Goal: Transaction & Acquisition: Purchase product/service

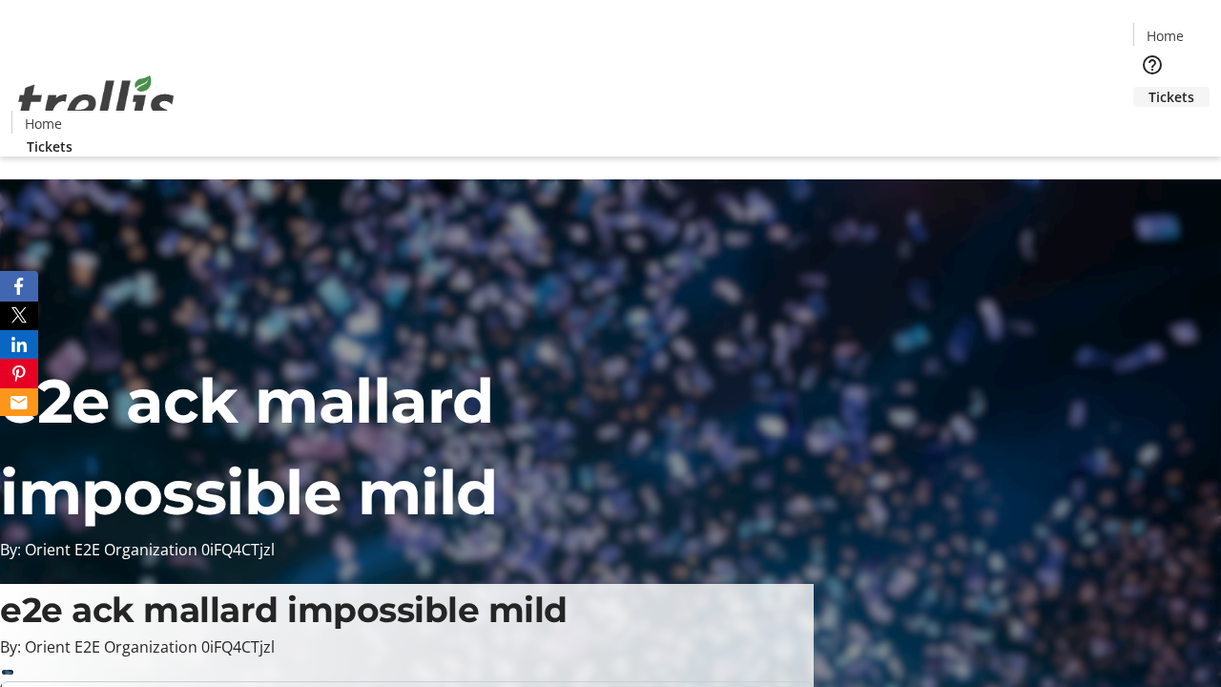
click at [1148, 87] on span "Tickets" at bounding box center [1171, 97] width 46 height 20
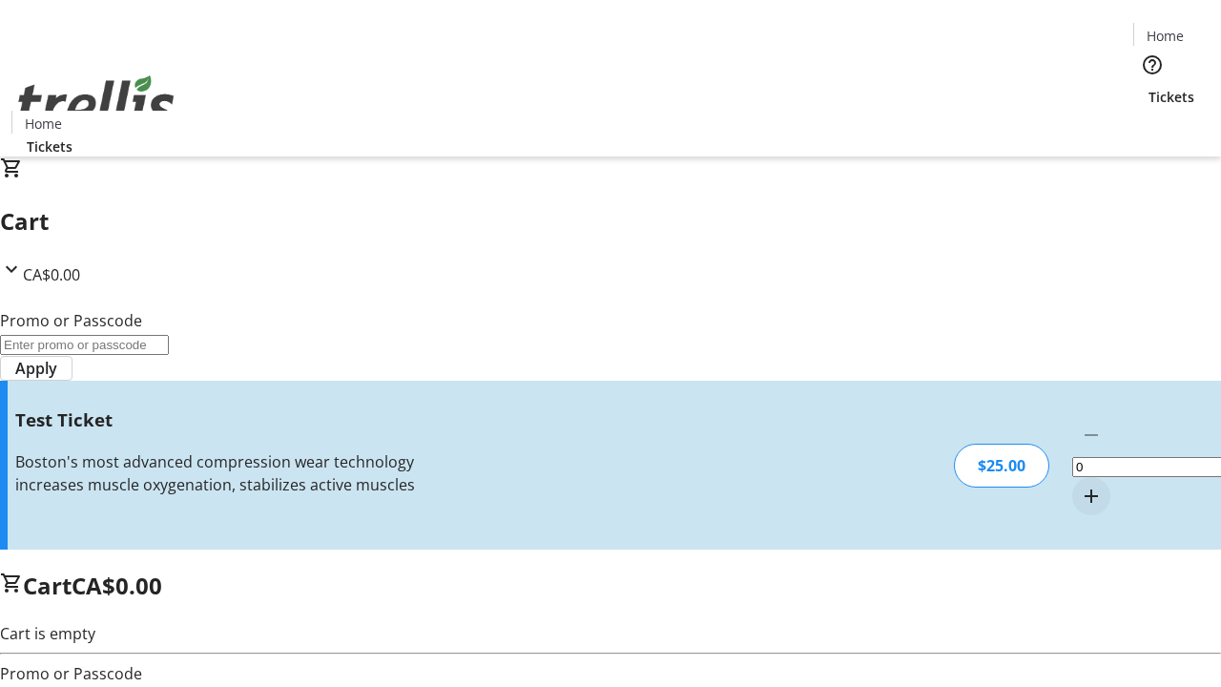
click at [1080, 485] on mat-icon "Increment by one" at bounding box center [1091, 496] width 23 height 23
type input "1"
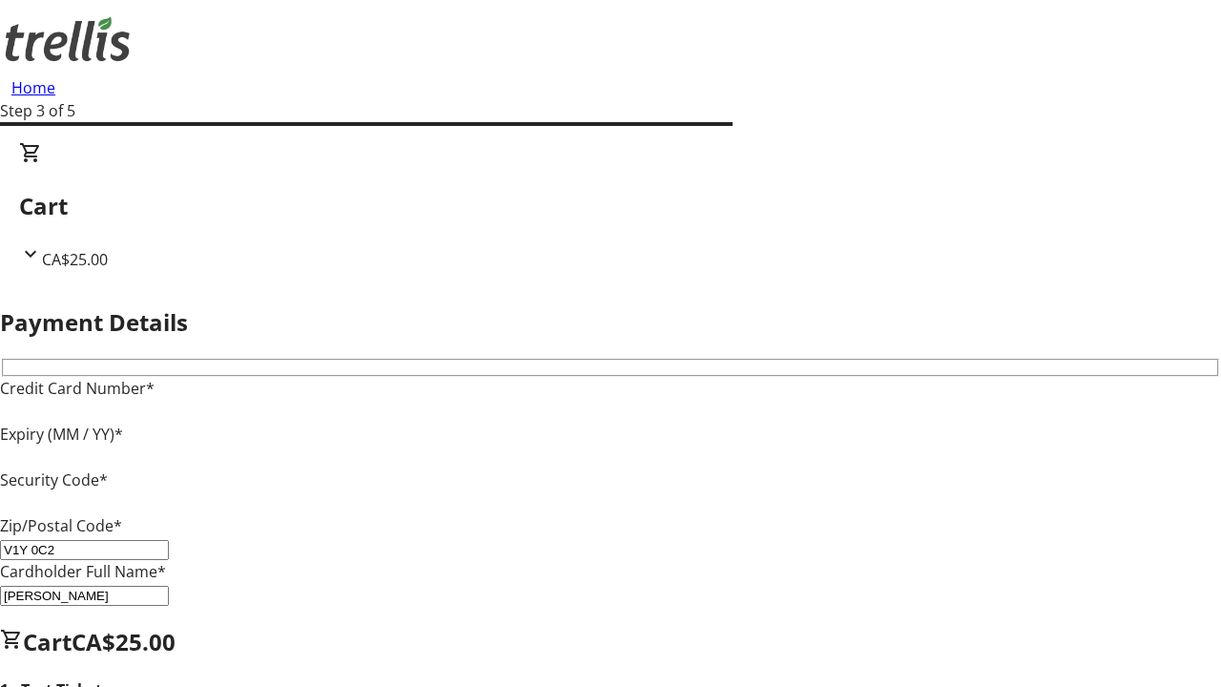
type input "V1Y 0C2"
